Goal: Transaction & Acquisition: Download file/media

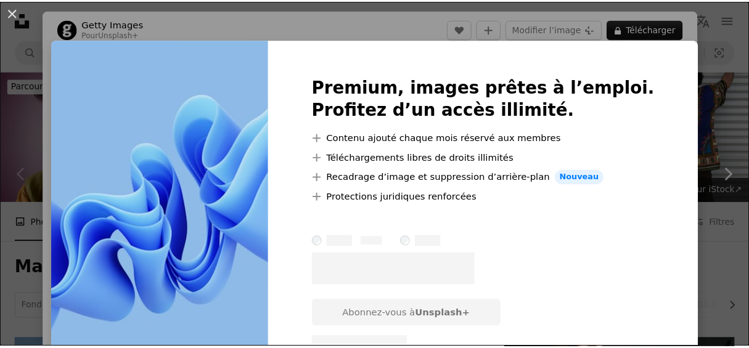
scroll to position [209, 0]
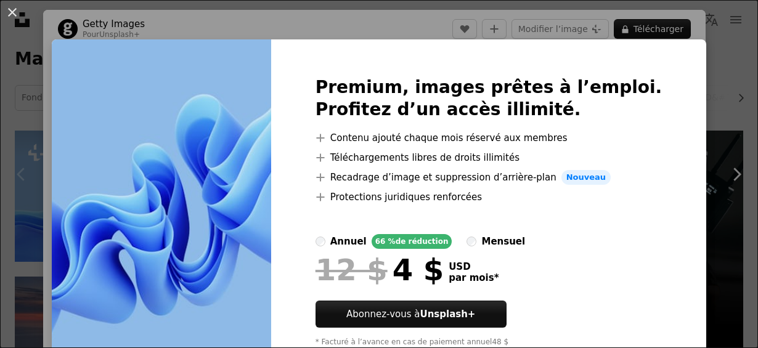
click at [700, 191] on div "An X shape Premium, images prêtes à l’emploi. Profitez d’un accès illimité. A p…" at bounding box center [379, 174] width 758 height 348
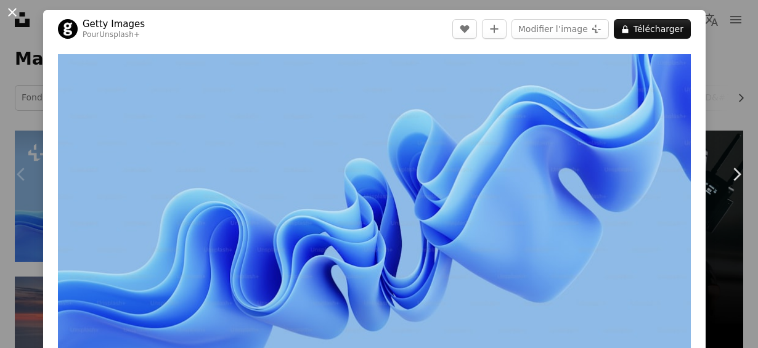
click at [14, 14] on button "An X shape" at bounding box center [12, 12] width 15 height 15
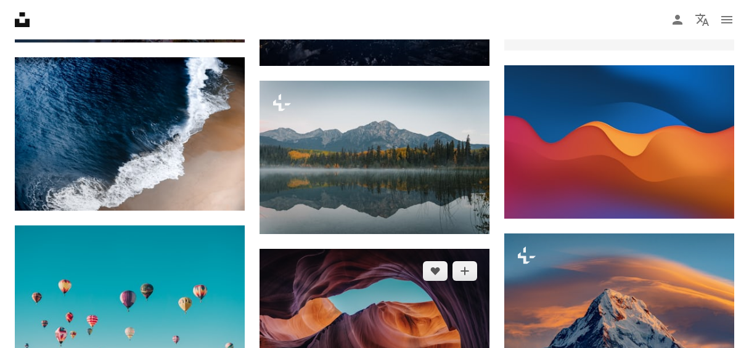
scroll to position [594, 0]
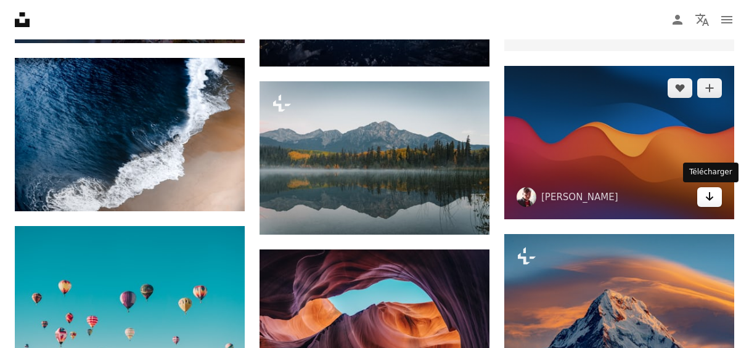
click at [716, 196] on link "Arrow pointing down" at bounding box center [709, 197] width 25 height 20
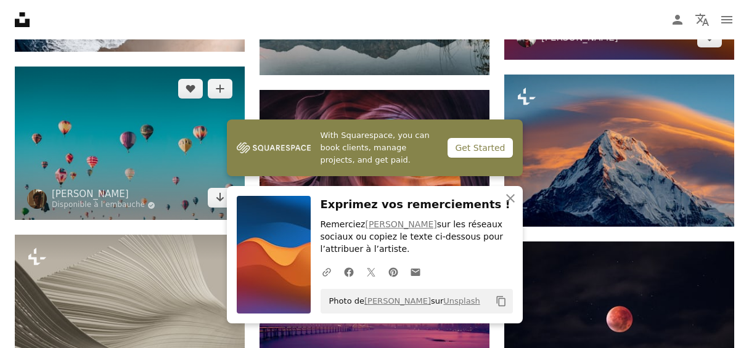
scroll to position [770, 0]
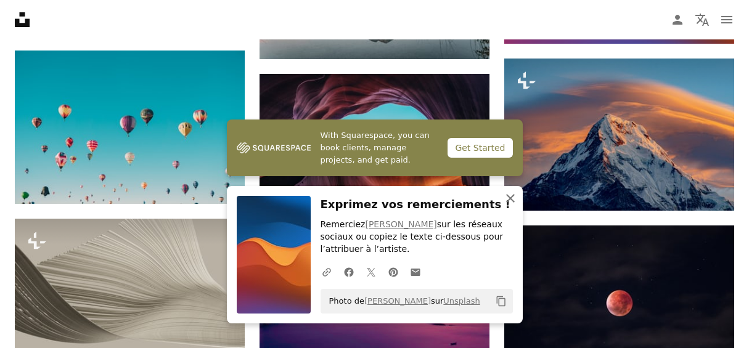
click at [512, 194] on icon "An X shape" at bounding box center [510, 198] width 15 height 15
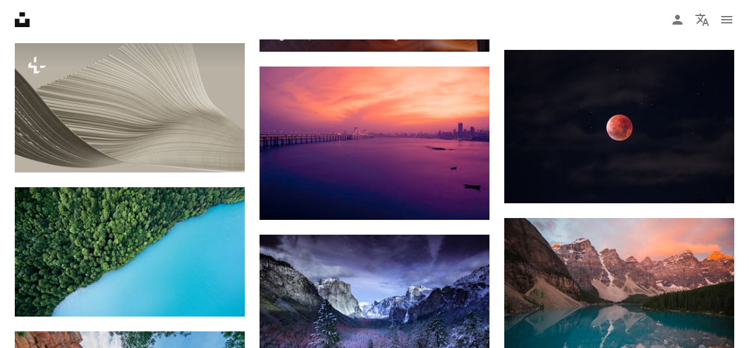
scroll to position [954, 0]
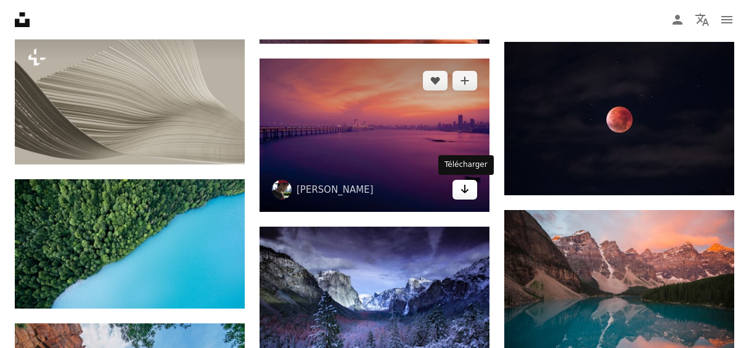
click at [466, 191] on icon "Télécharger" at bounding box center [465, 189] width 8 height 9
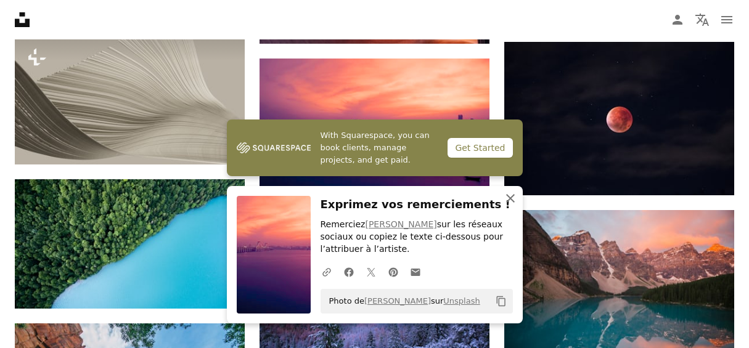
click at [509, 197] on icon "button" at bounding box center [510, 198] width 9 height 9
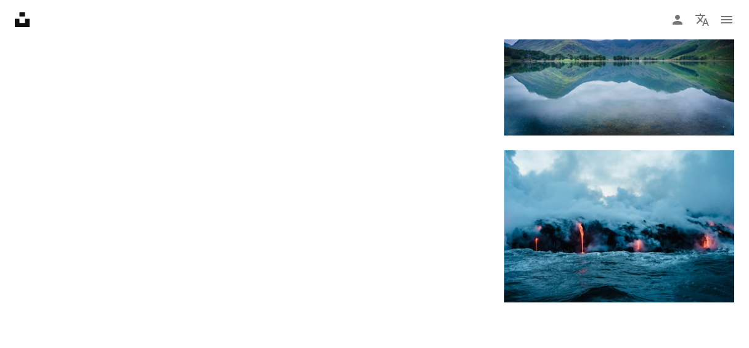
scroll to position [1516, 0]
